Goal: Navigation & Orientation: Find specific page/section

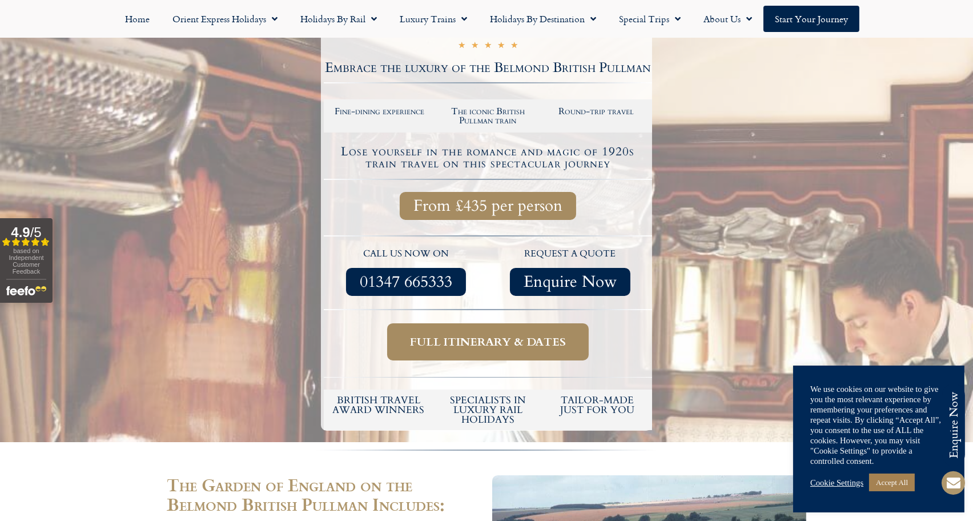
scroll to position [228, 0]
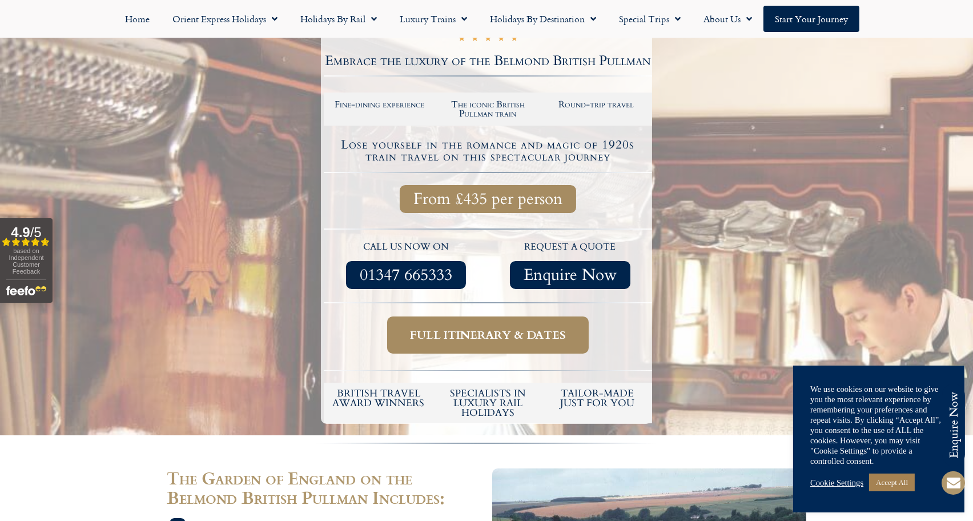
click at [492, 328] on span "Full itinerary & dates" at bounding box center [488, 335] width 156 height 14
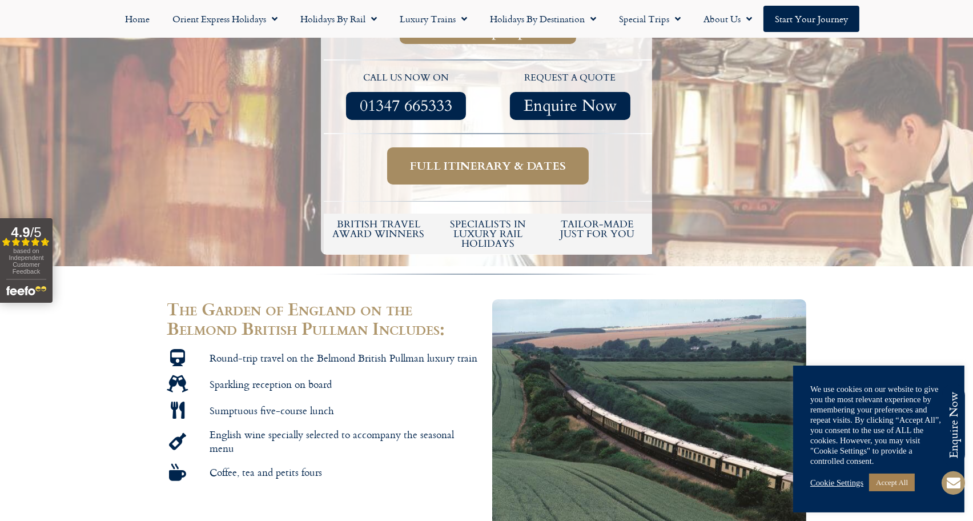
scroll to position [400, 0]
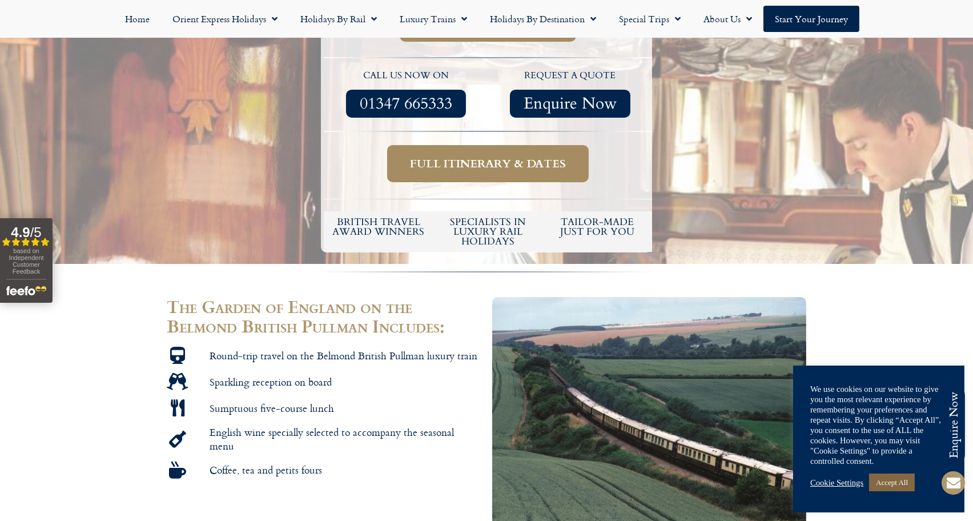
click at [893, 483] on link "Accept All" at bounding box center [892, 483] width 46 height 18
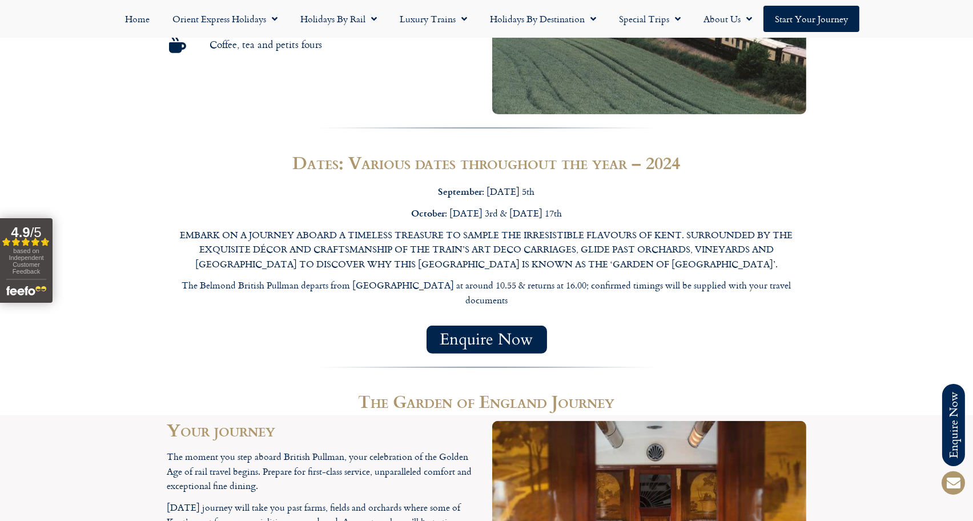
scroll to position [795, 0]
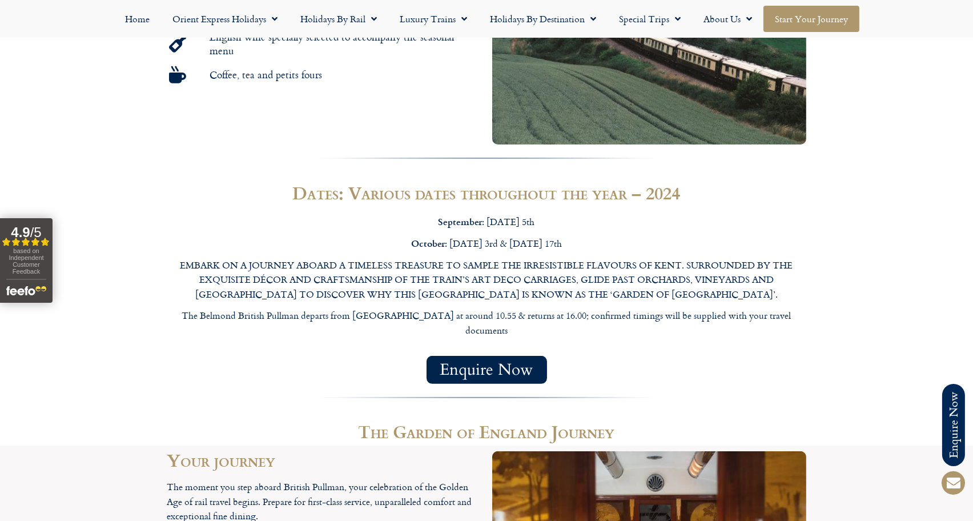
click at [803, 17] on link "Start your Journey" at bounding box center [812, 19] width 96 height 26
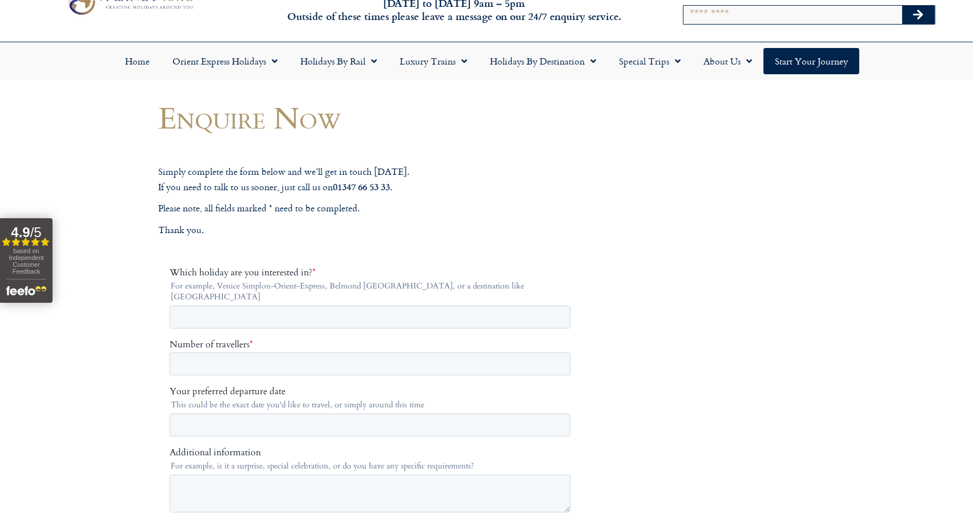
scroll to position [171, 0]
